Goal: Information Seeking & Learning: Understand process/instructions

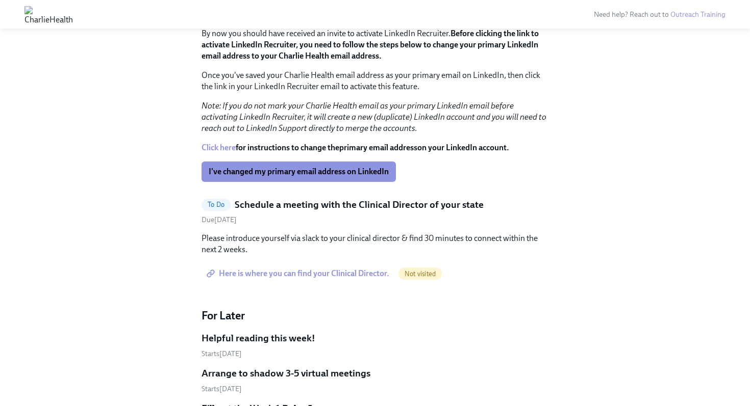
scroll to position [1177, 0]
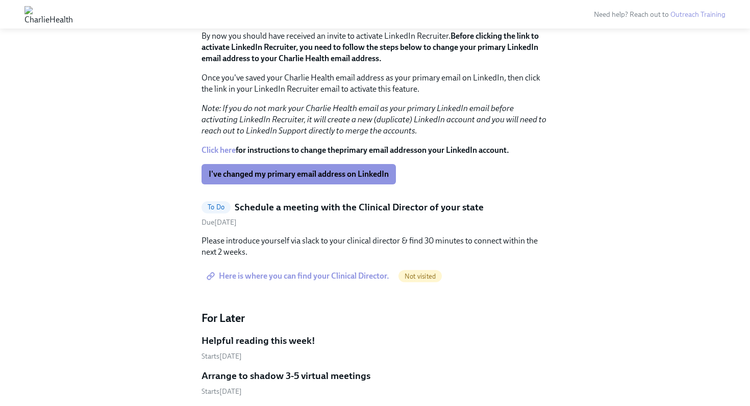
click at [272, 266] on link "Here is where you can find your Clinical Director." at bounding box center [298, 276] width 195 height 20
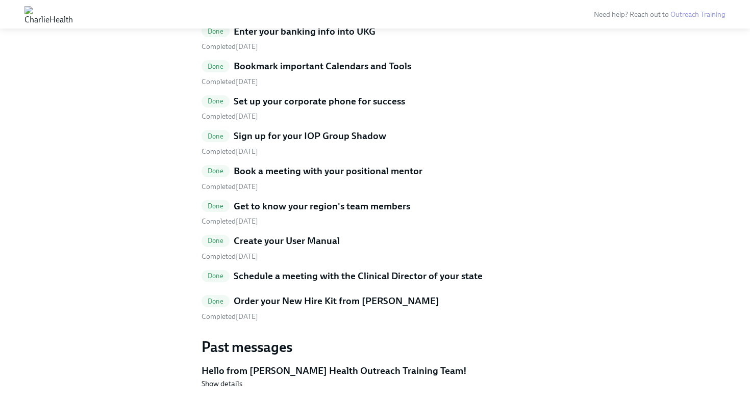
scroll to position [2275, 0]
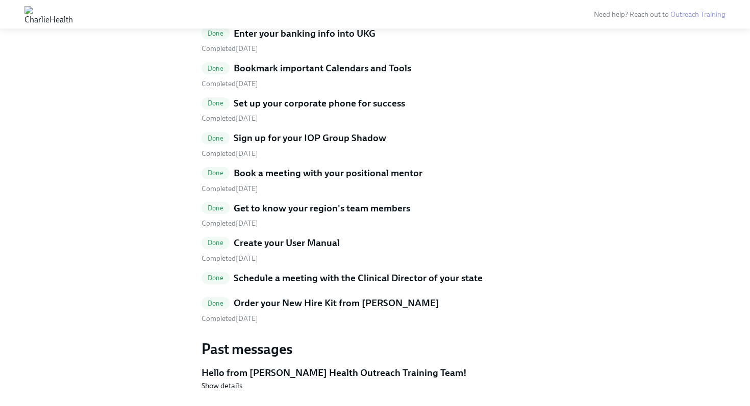
click at [386, 272] on h5 "Schedule a meeting with the Clinical Director of your state" at bounding box center [358, 278] width 249 height 13
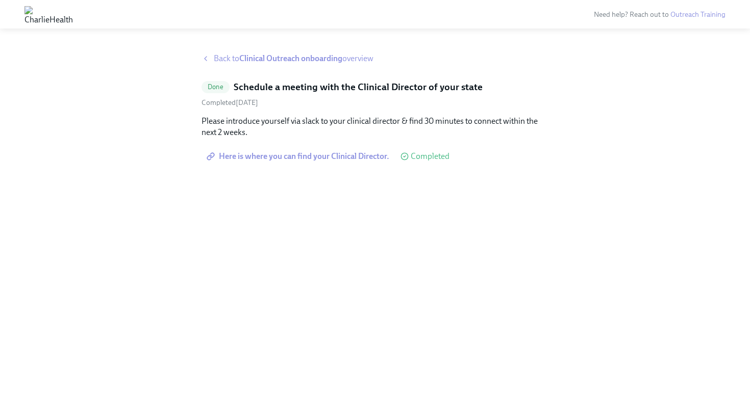
click at [265, 59] on strong "Clinical Outreach onboarding" at bounding box center [290, 59] width 103 height 10
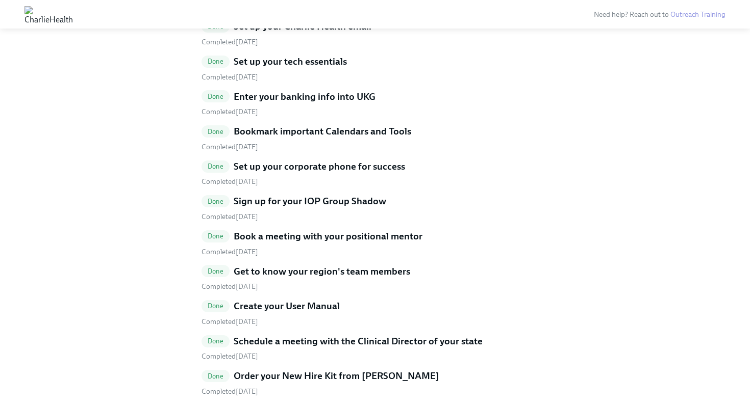
scroll to position [2288, 0]
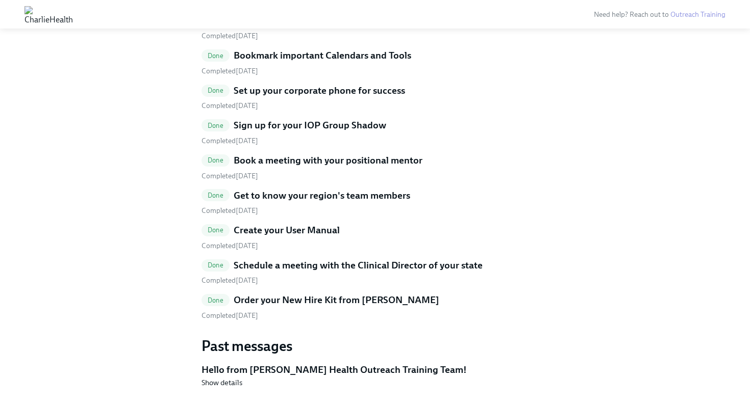
click at [295, 224] on h5 "Create your User Manual" at bounding box center [287, 230] width 106 height 13
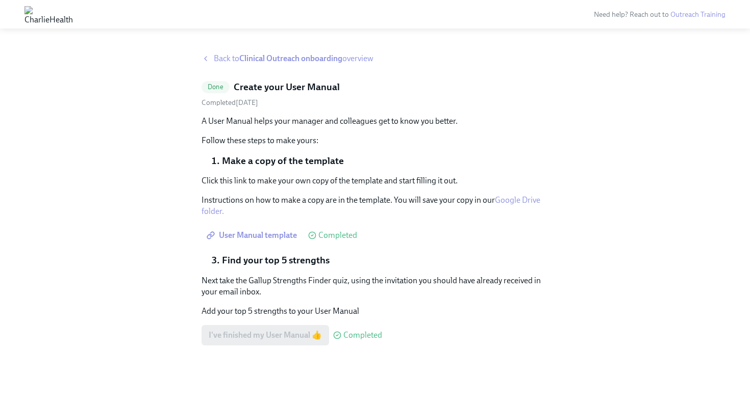
click at [265, 234] on span "User Manual template" at bounding box center [253, 235] width 88 height 10
click at [242, 60] on strong "Clinical Outreach onboarding" at bounding box center [290, 59] width 103 height 10
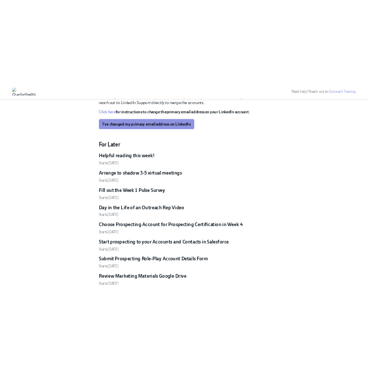
scroll to position [1273, 0]
